Goal: Navigation & Orientation: Find specific page/section

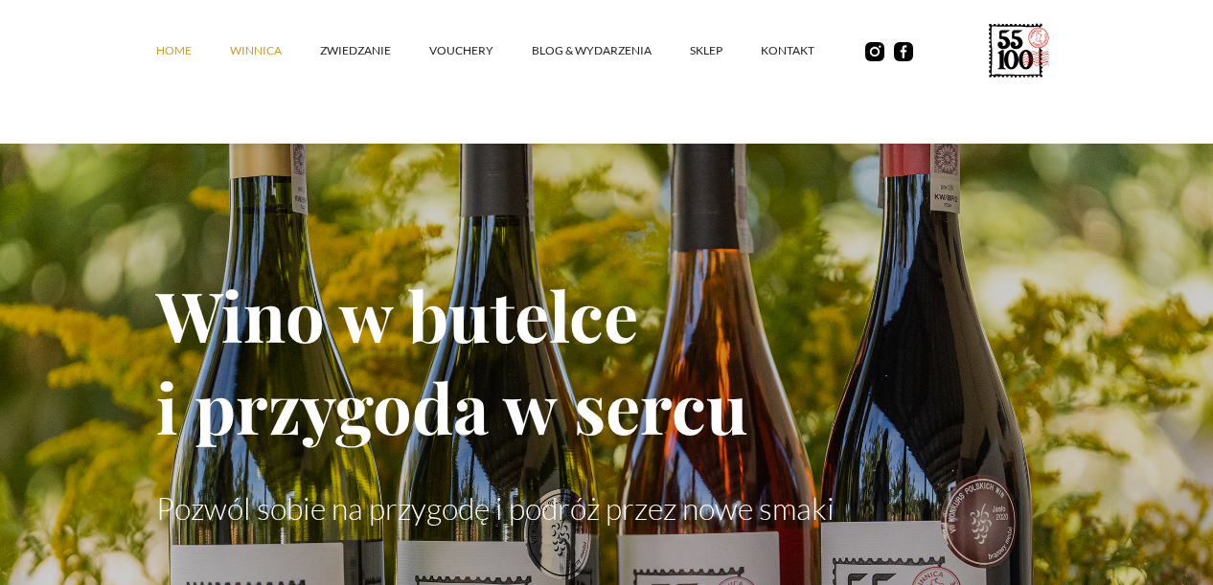
click at [271, 53] on link "winnica" at bounding box center [275, 50] width 90 height 57
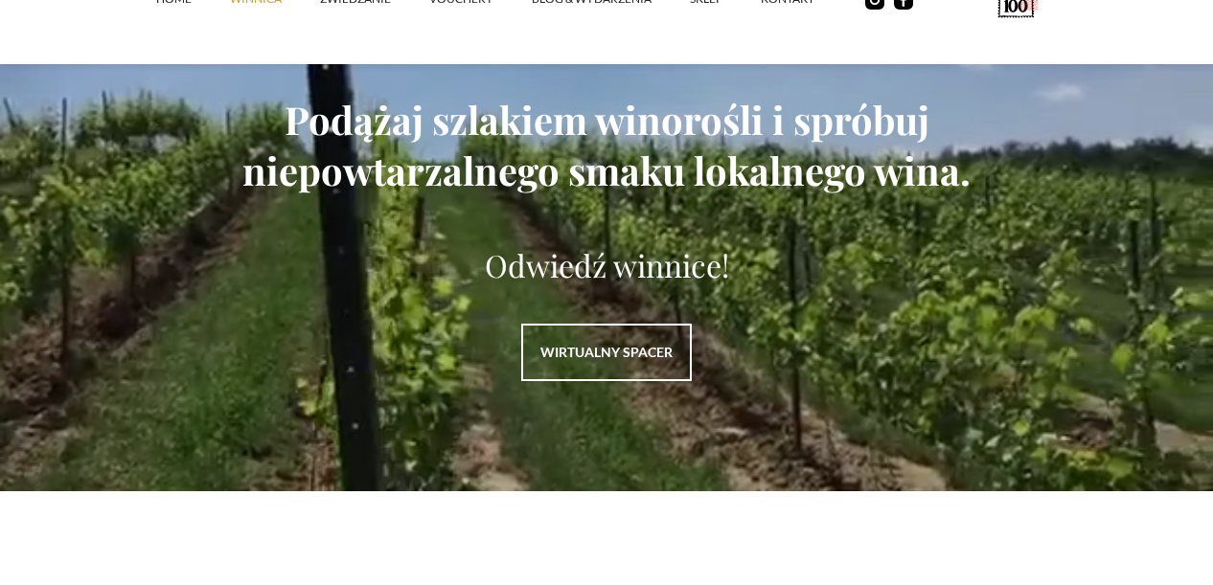
scroll to position [2532, 0]
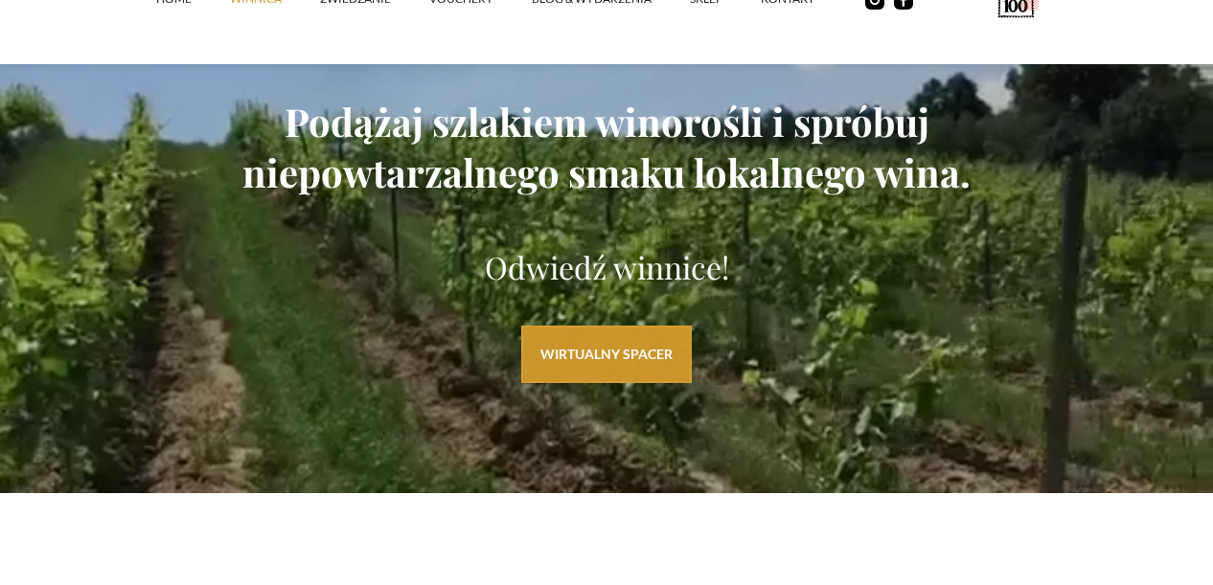
click at [603, 369] on link "WIRTUALNY SPACER" at bounding box center [606, 354] width 170 height 57
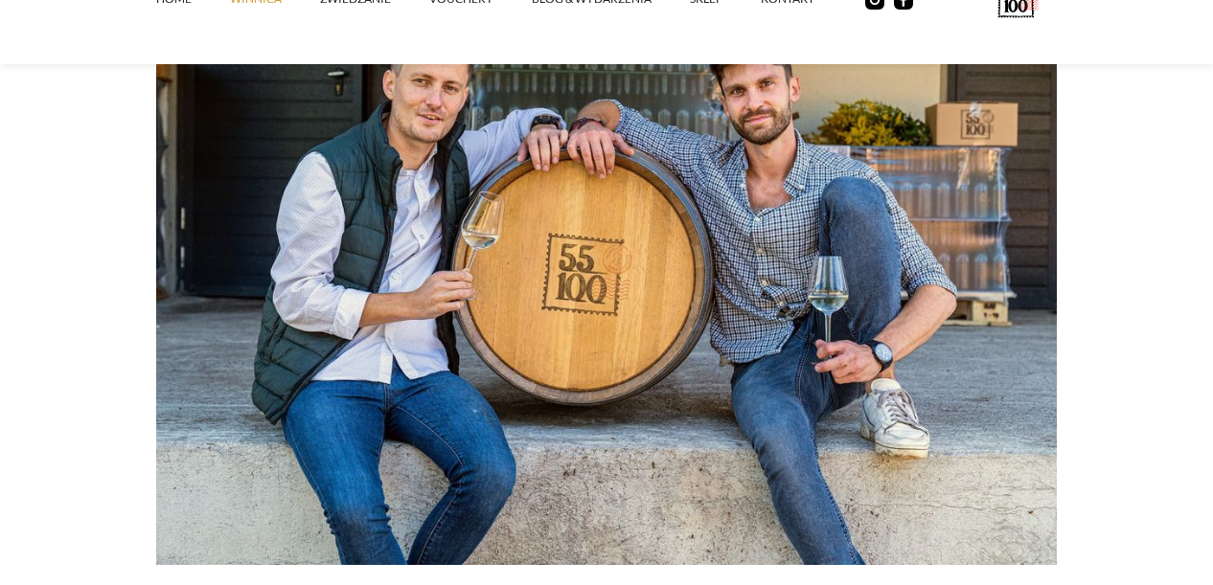
scroll to position [284, 0]
